Goal: Task Accomplishment & Management: Manage account settings

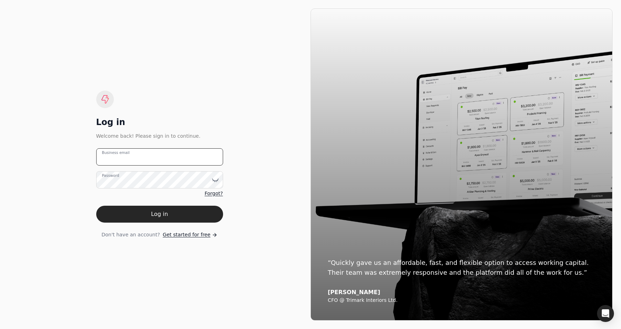
click at [190, 157] on email "Business email" at bounding box center [159, 156] width 127 height 17
type email "t"
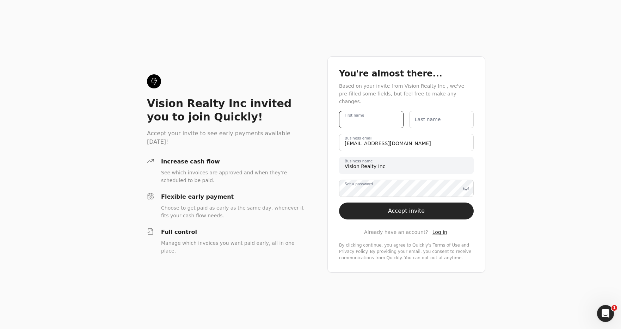
click at [385, 118] on name "First name" at bounding box center [371, 119] width 65 height 17
type name "Team"
type name "Quickly"
drag, startPoint x: 432, startPoint y: 210, endPoint x: 458, endPoint y: 232, distance: 33.8
click at [432, 210] on button "Accept invite" at bounding box center [406, 211] width 135 height 17
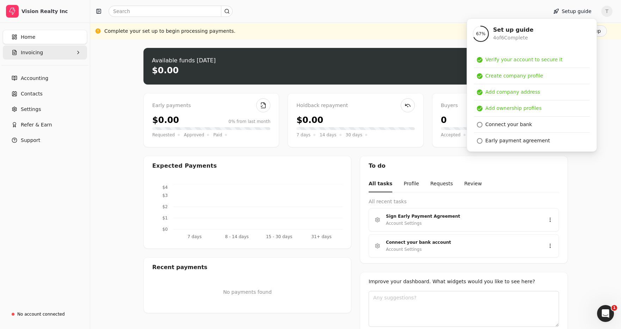
click at [47, 51] on button "Invoicing" at bounding box center [45, 52] width 84 height 14
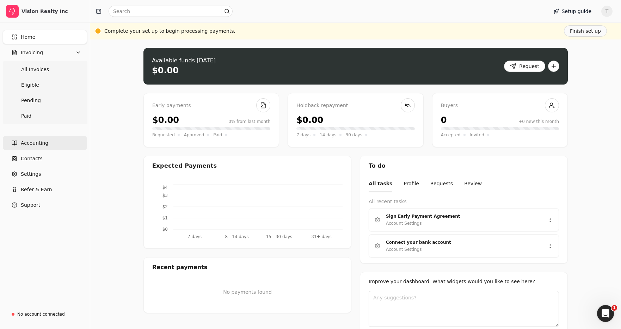
click at [58, 144] on link "Accounting" at bounding box center [45, 143] width 84 height 14
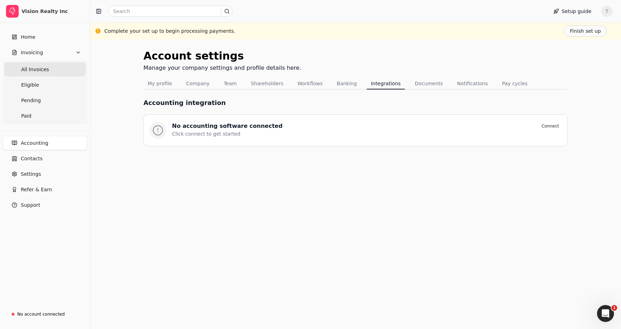
click at [49, 68] on Invoices "All Invoices" at bounding box center [44, 69] width 81 height 14
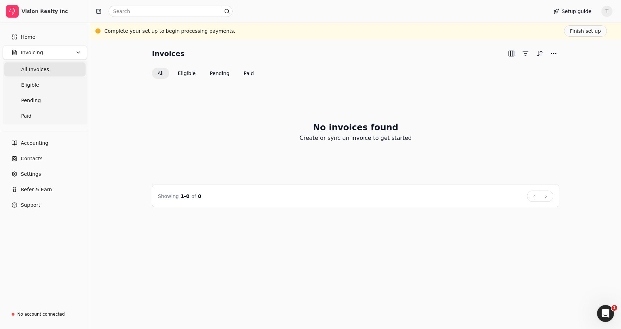
click at [43, 67] on span "All Invoices" at bounding box center [35, 69] width 28 height 7
click at [582, 31] on button "Finish set up" at bounding box center [585, 30] width 43 height 11
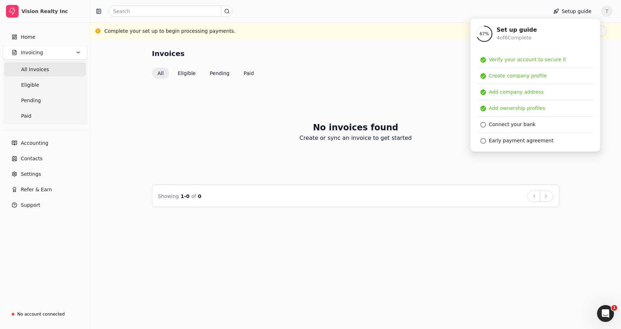
drag, startPoint x: 191, startPoint y: 139, endPoint x: 180, endPoint y: 136, distance: 10.7
click at [191, 139] on div "No invoices found Create or sync an invoice to get started" at bounding box center [355, 131] width 407 height 89
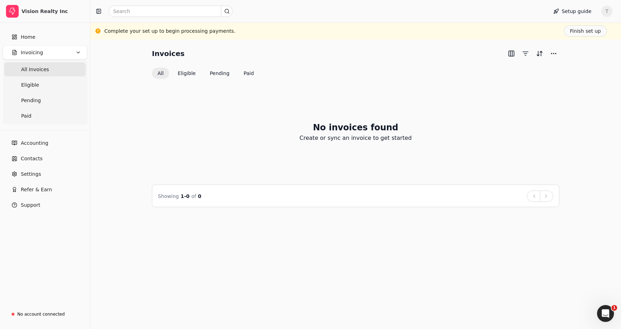
drag, startPoint x: 58, startPoint y: 69, endPoint x: 84, endPoint y: 74, distance: 26.2
click at [58, 69] on Invoices "All Invoices" at bounding box center [44, 69] width 81 height 14
click at [52, 38] on link "Home" at bounding box center [45, 37] width 84 height 14
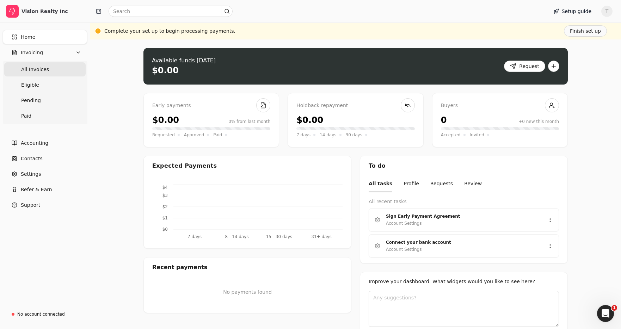
click at [42, 65] on Invoices "All Invoices" at bounding box center [44, 69] width 81 height 14
